Goal: Find specific page/section: Find specific page/section

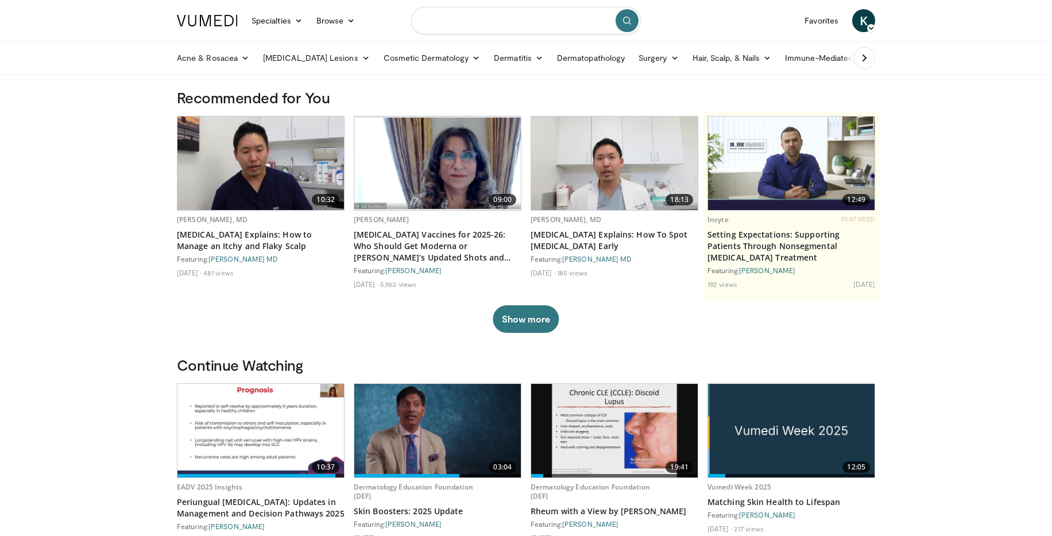
click at [561, 20] on input "Search topics, interventions" at bounding box center [526, 21] width 230 height 28
type input "**********"
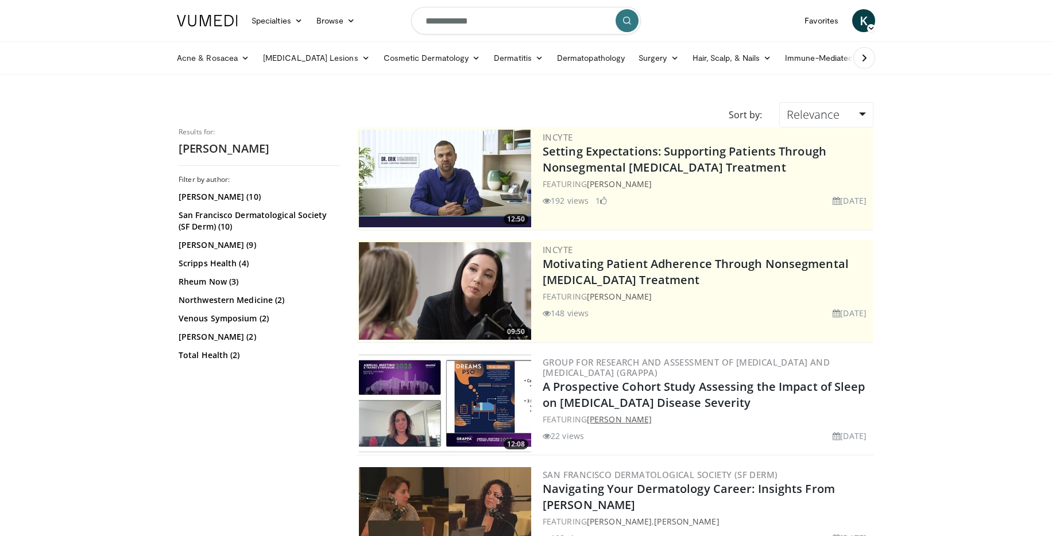
click at [633, 421] on link "[PERSON_NAME]" at bounding box center [619, 419] width 65 height 11
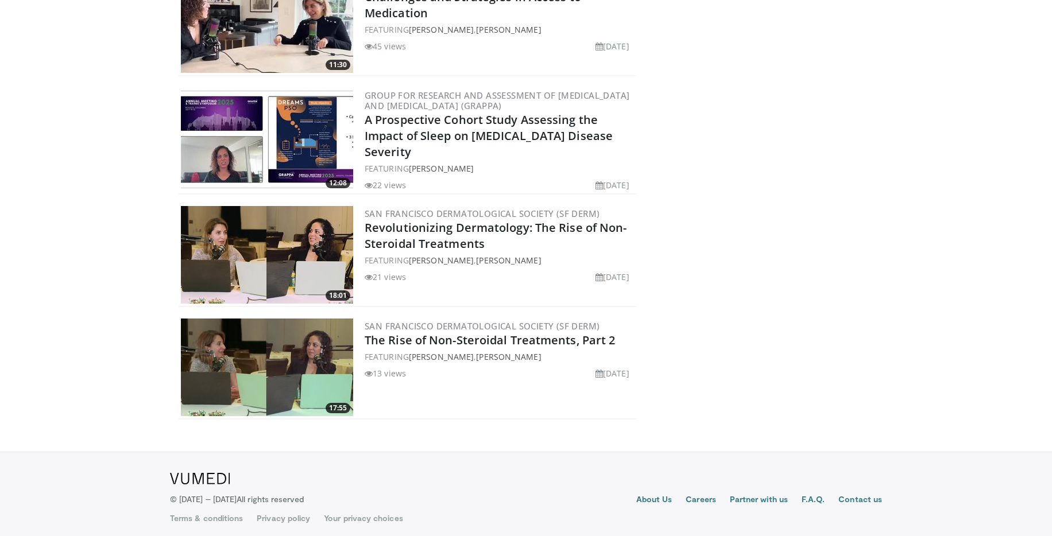
scroll to position [629, 0]
